Goal: Task Accomplishment & Management: Manage account settings

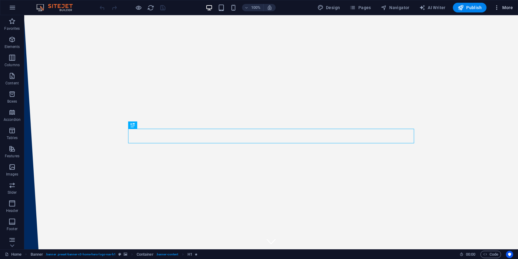
click at [506, 9] on span "More" at bounding box center [503, 8] width 19 height 6
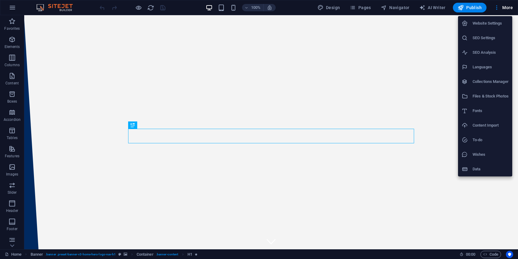
click at [488, 66] on h6 "Languages" at bounding box center [491, 66] width 36 height 7
select select "41"
select select "6"
select select "22"
select select "55"
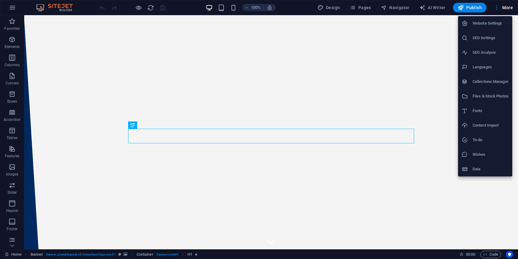
select select "165"
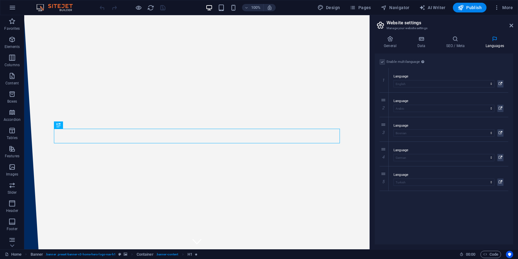
click at [382, 59] on label at bounding box center [382, 61] width 5 height 5
click at [383, 62] on label at bounding box center [382, 61] width 5 height 5
click at [385, 178] on icon at bounding box center [383, 178] width 3 height 4
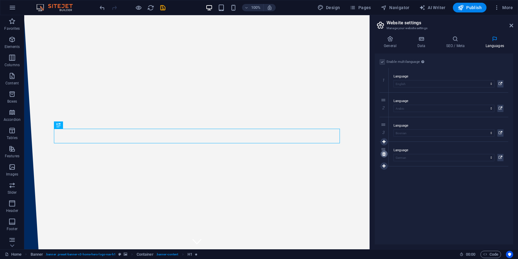
click at [385, 152] on icon at bounding box center [383, 154] width 3 height 4
click at [385, 129] on icon at bounding box center [383, 129] width 3 height 4
click at [384, 103] on icon at bounding box center [383, 104] width 3 height 4
click at [383, 63] on label at bounding box center [382, 61] width 5 height 5
click at [0, 0] on input "Enable multilanguage To disable multilanguage delete all languages until only o…" at bounding box center [0, 0] width 0 height 0
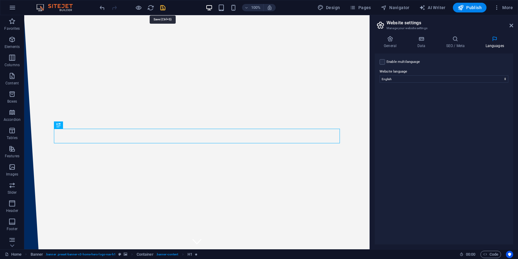
click at [164, 7] on icon "save" at bounding box center [162, 7] width 7 height 7
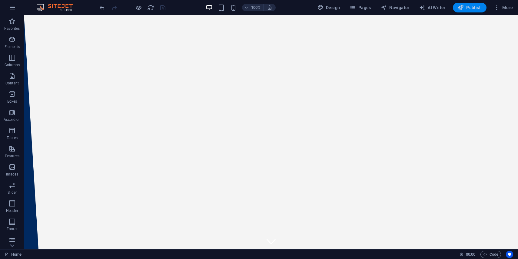
click at [470, 9] on span "Publish" at bounding box center [470, 8] width 24 height 6
